Goal: Information Seeking & Learning: Learn about a topic

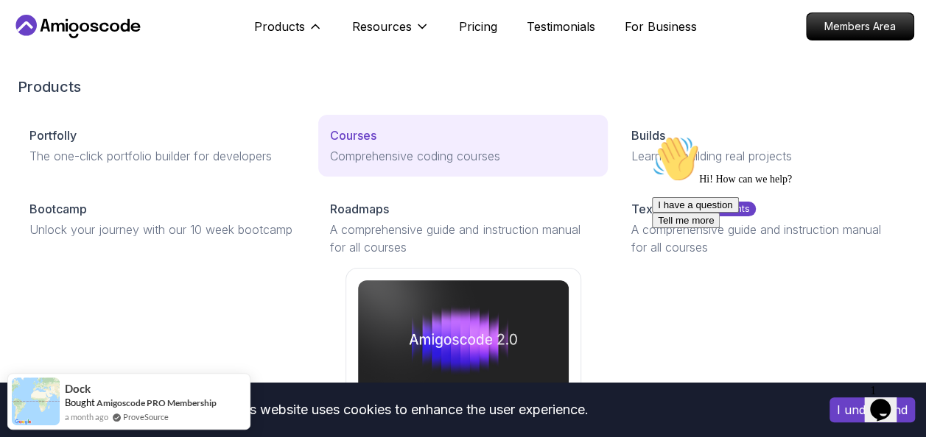
click at [370, 130] on p "Courses" at bounding box center [353, 136] width 46 height 18
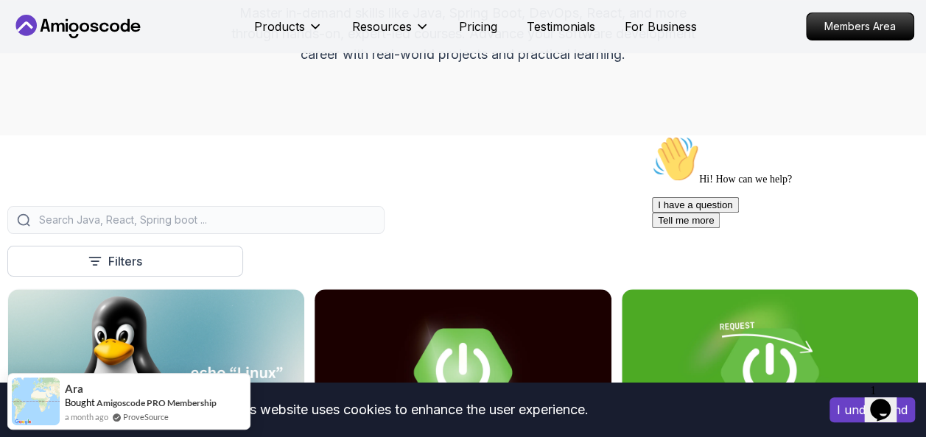
scroll to position [222, 0]
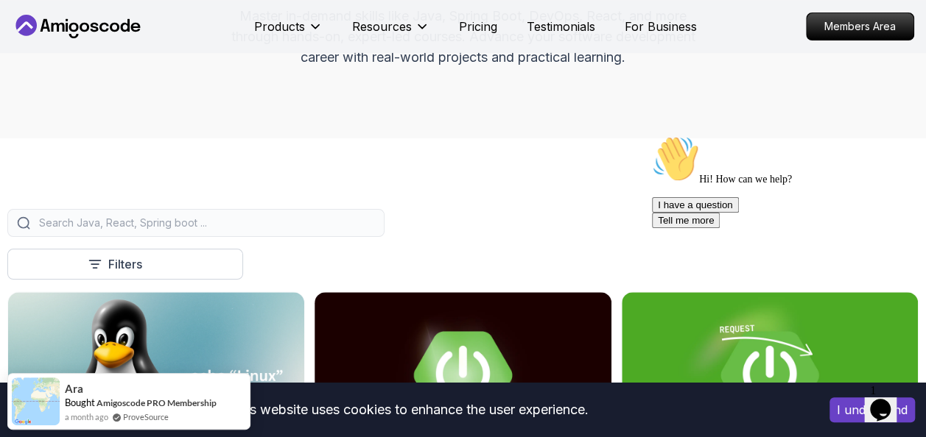
click at [270, 219] on input "search" at bounding box center [205, 223] width 339 height 15
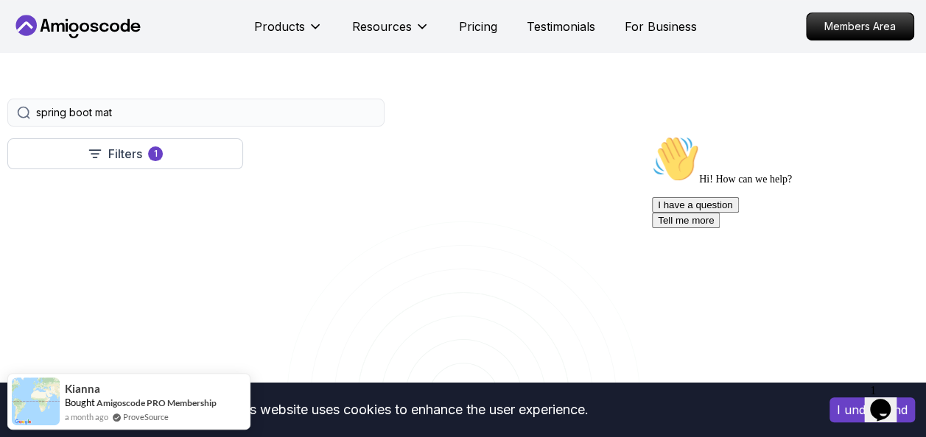
scroll to position [337, 0]
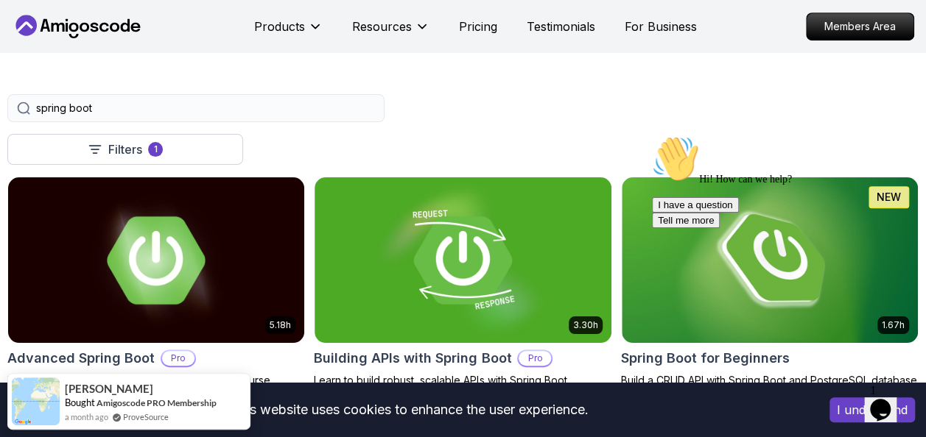
type input "spring boot"
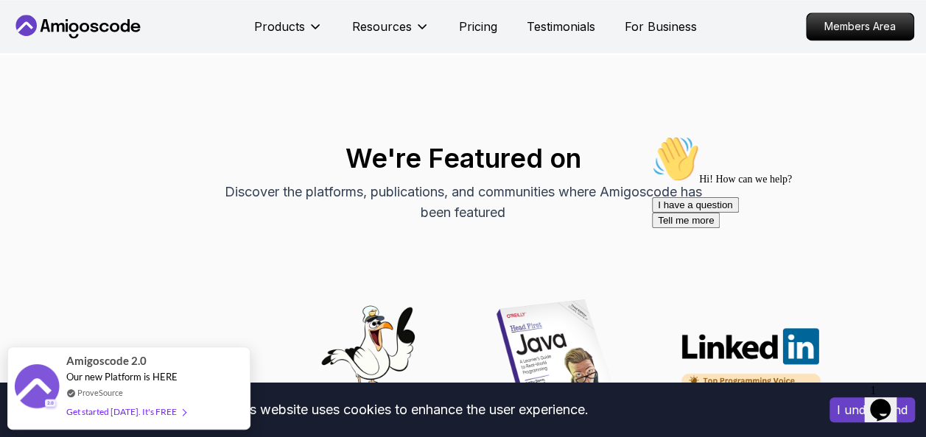
scroll to position [878, 0]
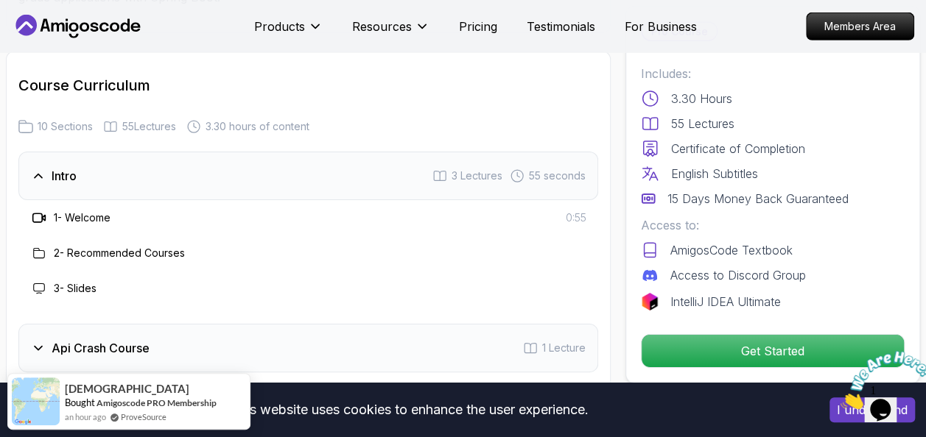
scroll to position [2305, 0]
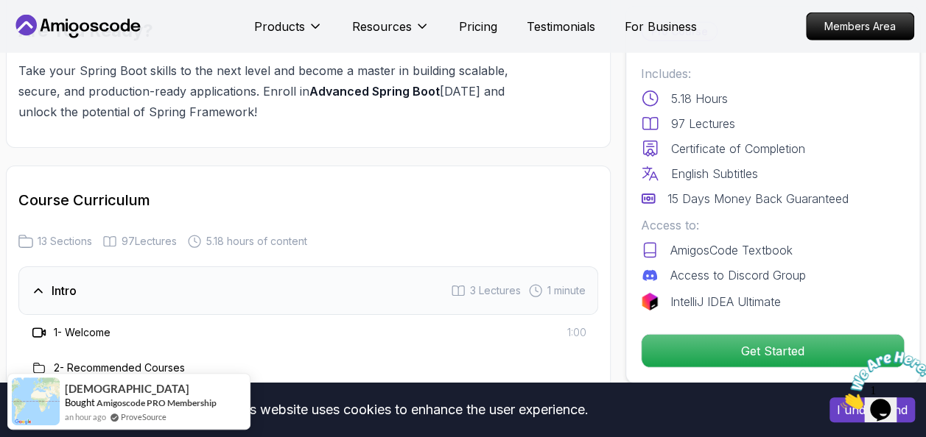
scroll to position [2003, 0]
